Goal: Task Accomplishment & Management: Use online tool/utility

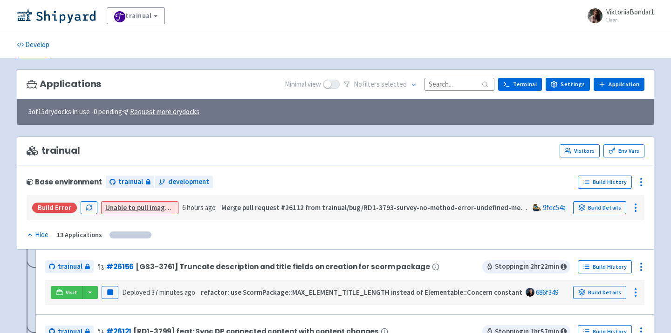
click at [451, 83] on input at bounding box center [460, 84] width 70 height 13
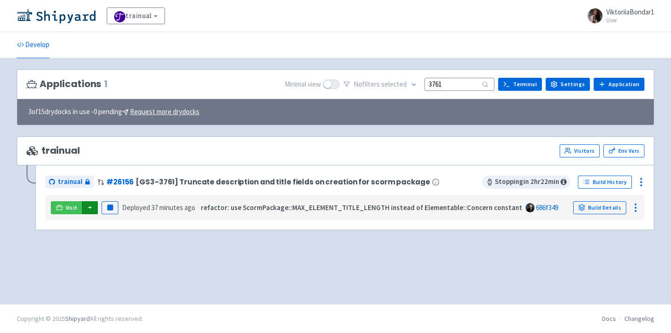
type input "3761"
click at [85, 209] on button "button" at bounding box center [90, 207] width 16 height 13
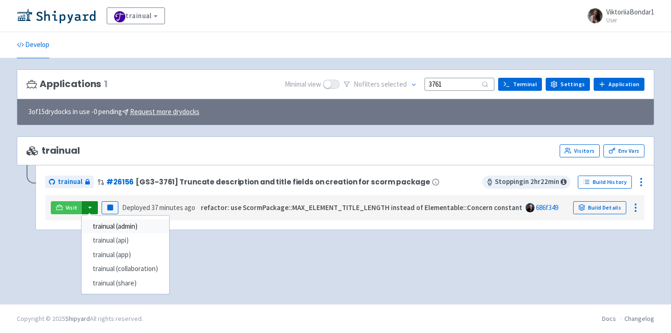
click at [108, 222] on link "trainual (admin)" at bounding box center [126, 227] width 88 height 14
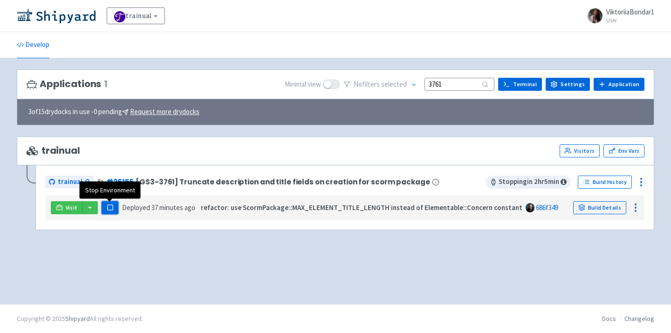
click at [113, 207] on icon "button" at bounding box center [110, 207] width 7 height 7
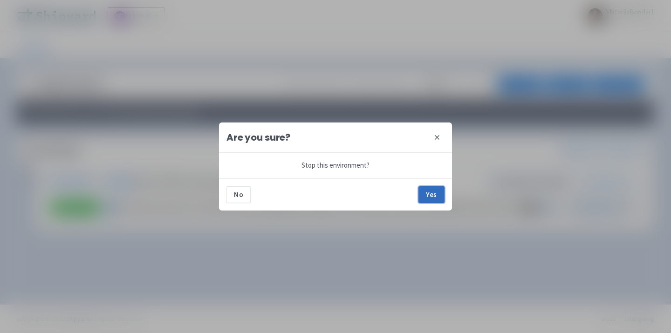
click at [431, 193] on button "Yes" at bounding box center [432, 194] width 26 height 17
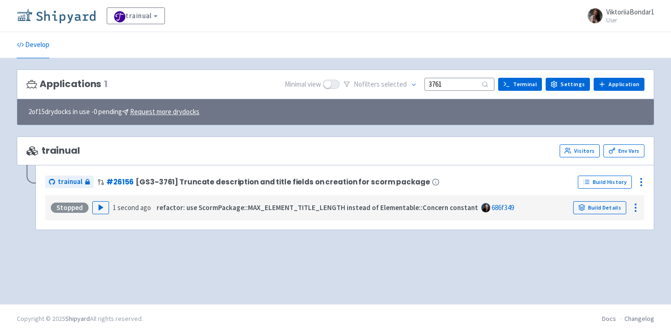
click at [46, 19] on img at bounding box center [56, 15] width 79 height 15
